Goal: Information Seeking & Learning: Learn about a topic

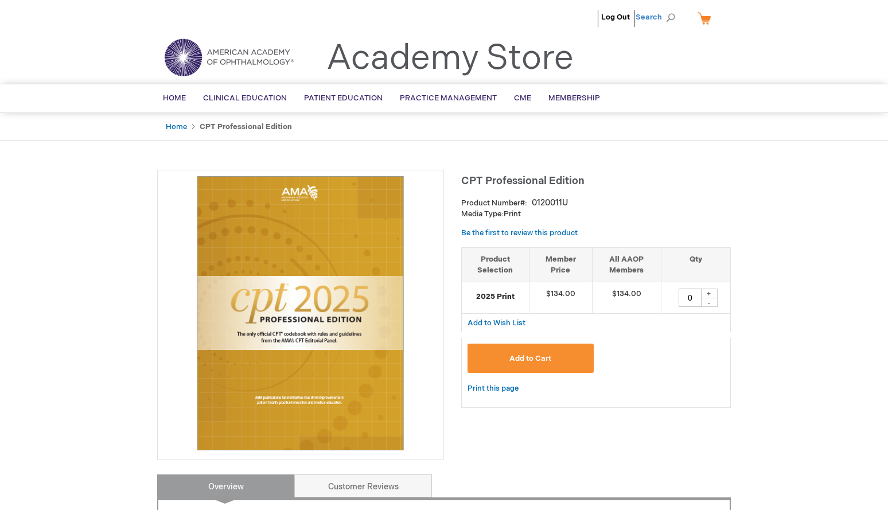
click at [646, 18] on span "Search" at bounding box center [658, 17] width 44 height 23
type input "icd-10"
click at [666, 9] on button "Search" at bounding box center [670, 18] width 9 height 18
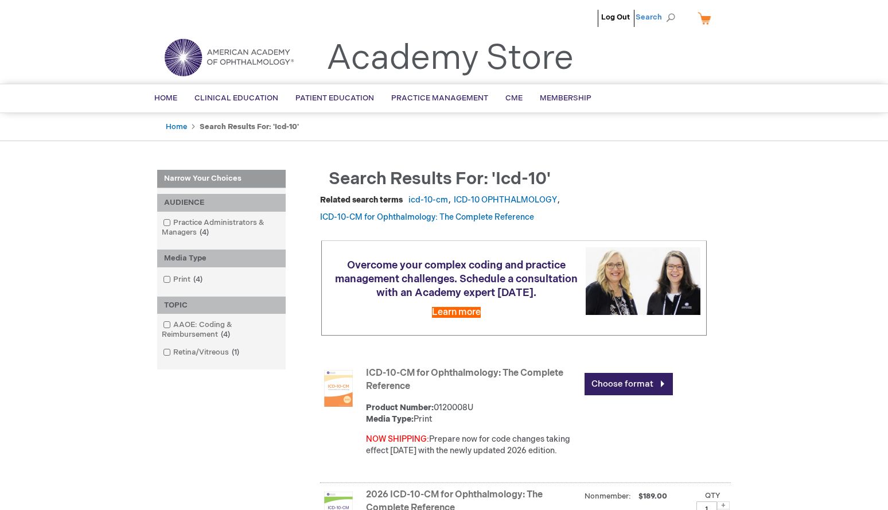
click at [662, 15] on span "Search" at bounding box center [658, 17] width 44 height 23
click at [611, 17] on input "icd-10" at bounding box center [604, 18] width 119 height 18
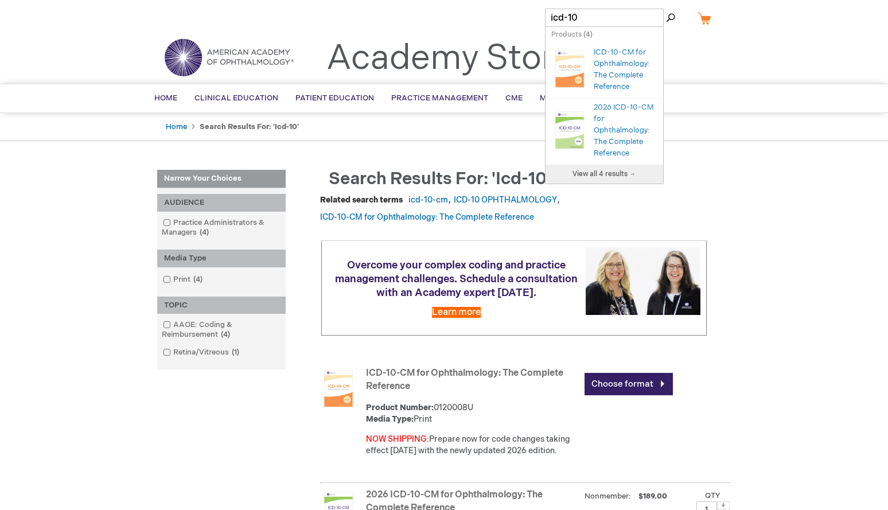
click at [611, 17] on input "icd-10" at bounding box center [604, 18] width 119 height 18
type input "e"
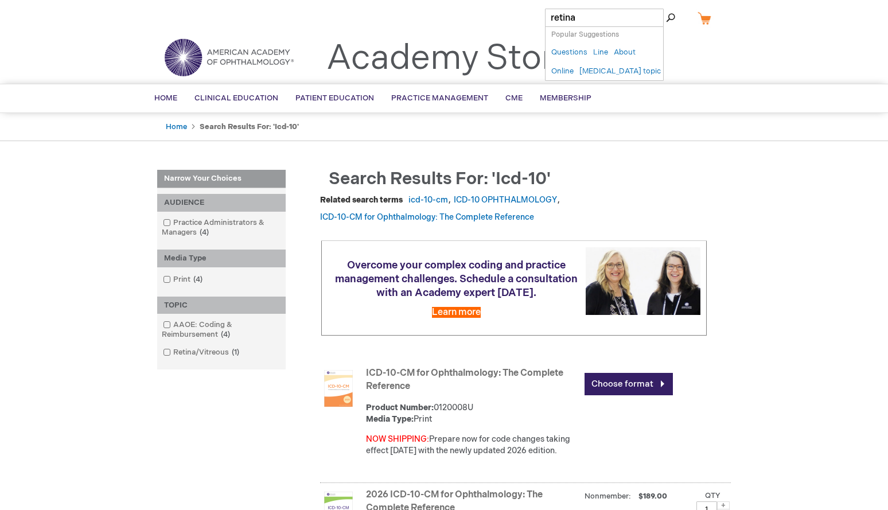
type input "retina"
click at [666, 9] on button "Search" at bounding box center [670, 18] width 9 height 18
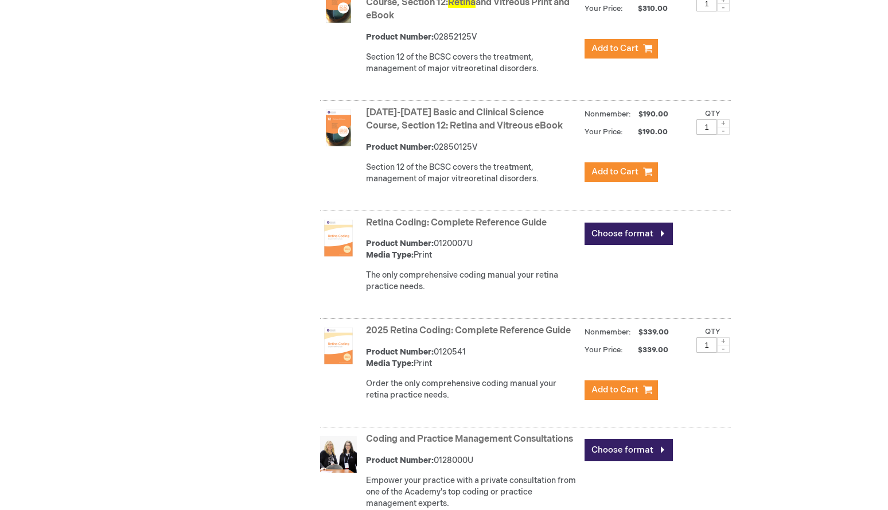
scroll to position [1454, 0]
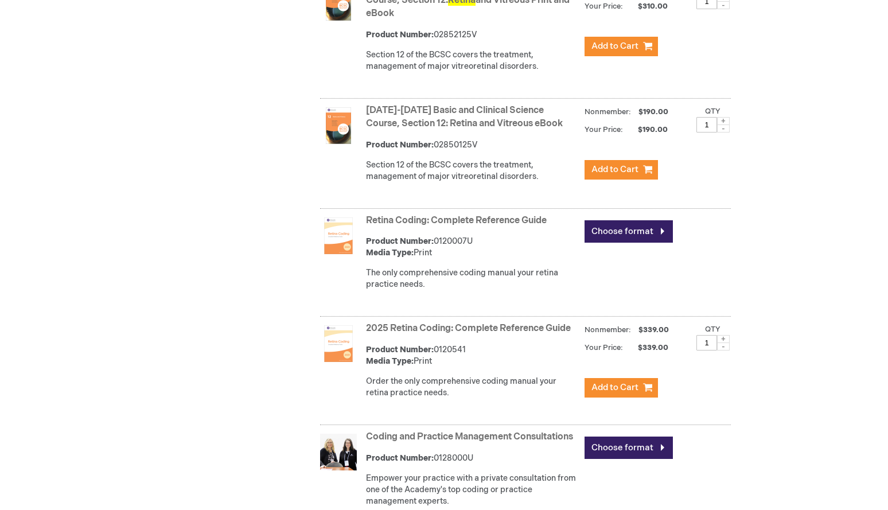
click at [352, 232] on img at bounding box center [338, 236] width 37 height 37
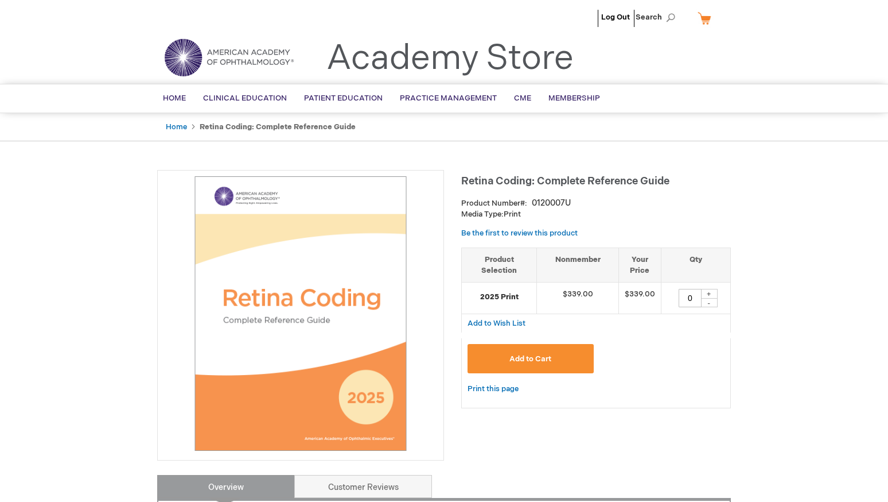
type input "0"
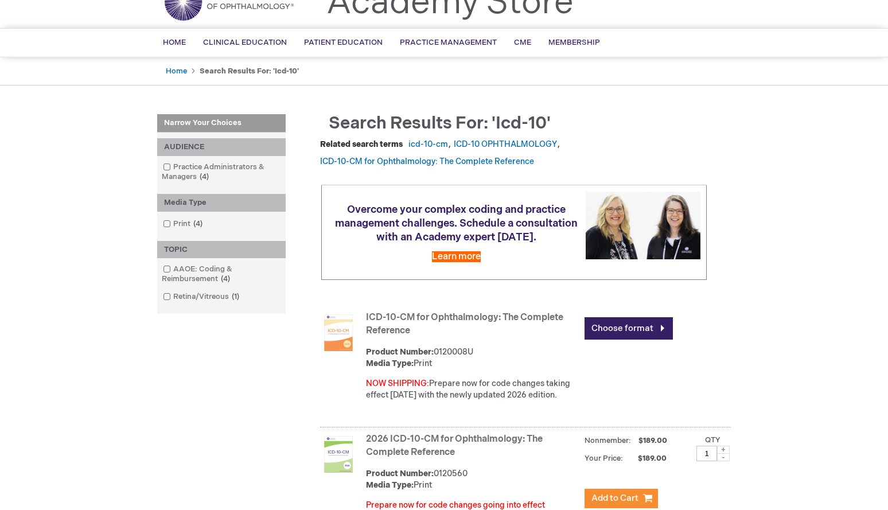
scroll to position [224, 0]
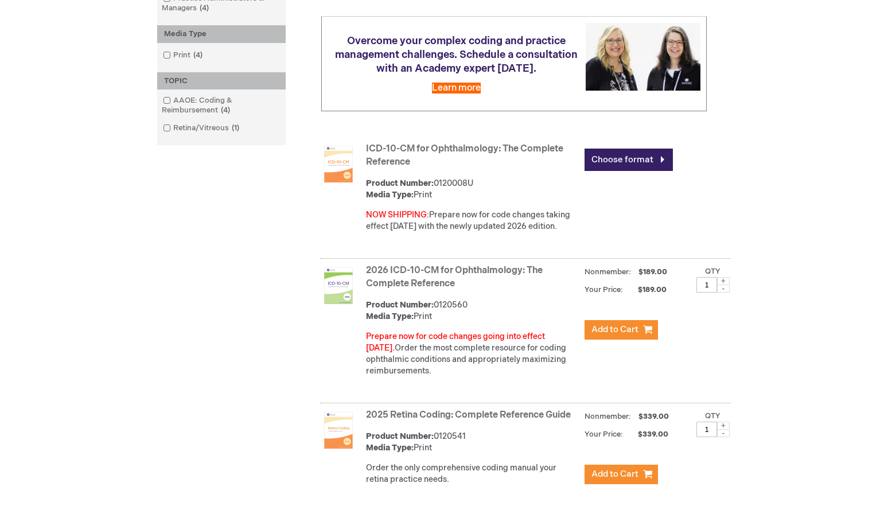
click at [387, 166] on strong "ICD-10-CM for Ophthalmology: The Complete Reference" at bounding box center [472, 156] width 213 height 26
click at [387, 157] on link "ICD-10-CM for Ophthalmology: The Complete Reference" at bounding box center [464, 155] width 197 height 24
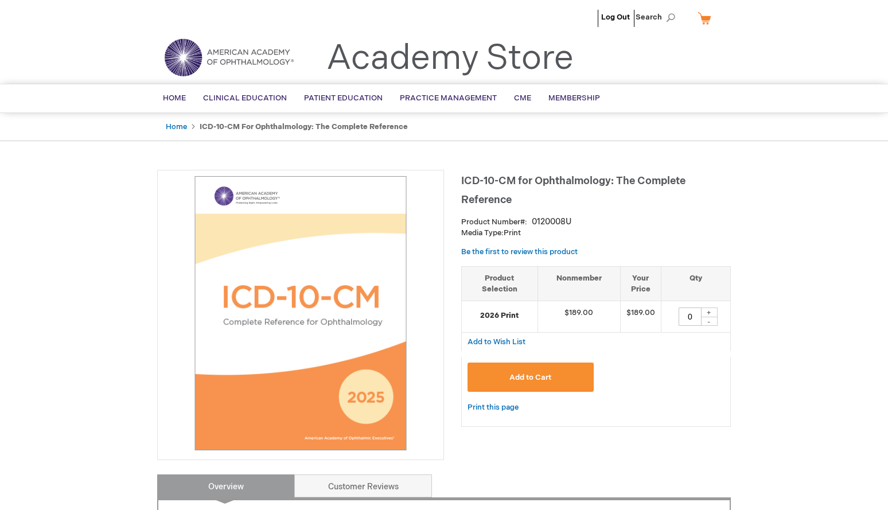
click at [393, 54] on link "Academy Store" at bounding box center [450, 58] width 247 height 41
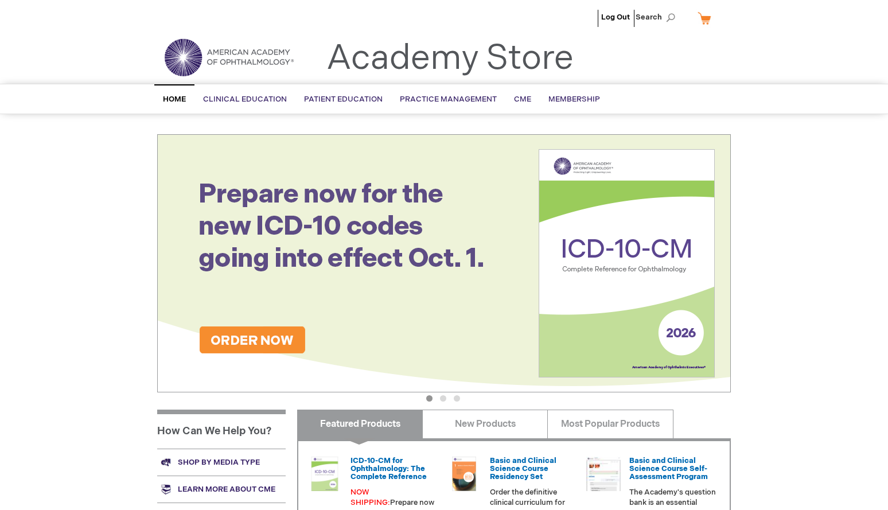
click at [441, 399] on button "2" at bounding box center [443, 398] width 6 height 6
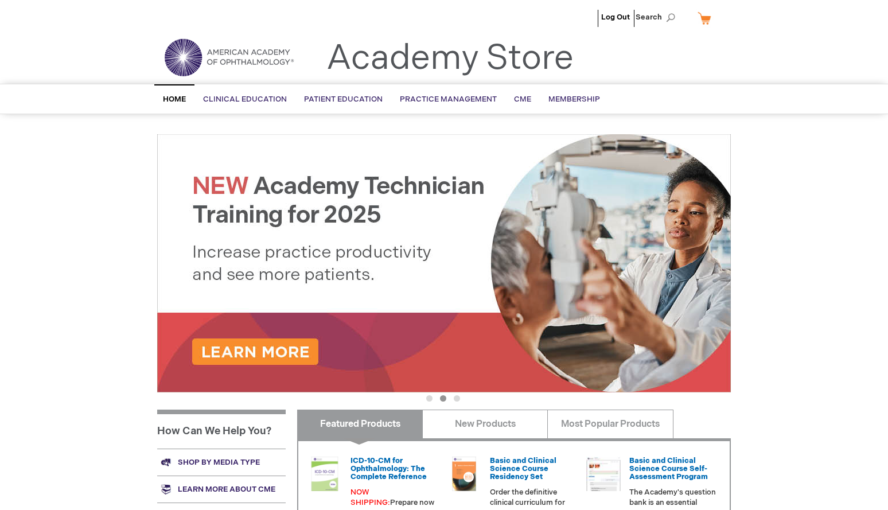
click at [460, 401] on button "3" at bounding box center [457, 398] width 6 height 6
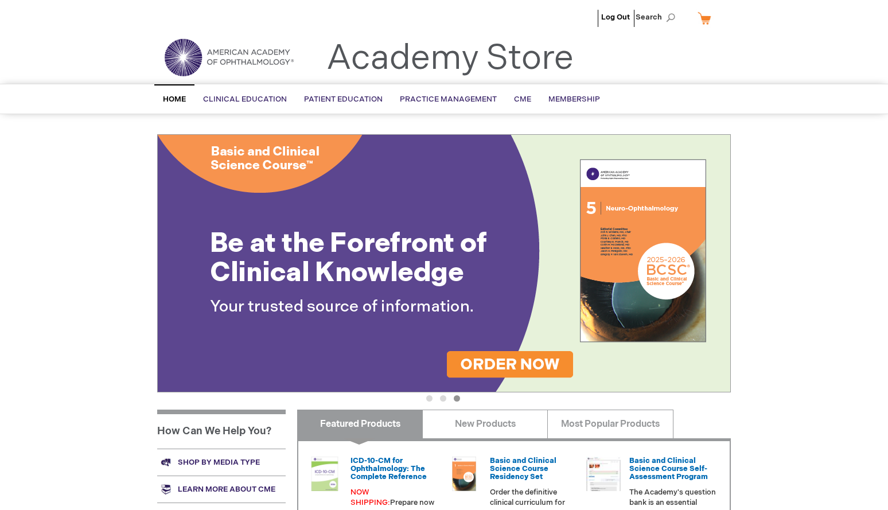
click at [428, 399] on button "1" at bounding box center [429, 398] width 6 height 6
